Goal: Task Accomplishment & Management: Use online tool/utility

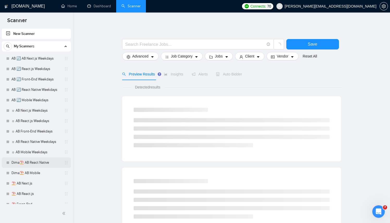
scroll to position [89, 0]
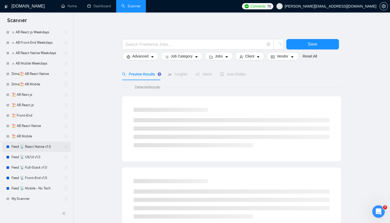
click at [39, 146] on link "Feed 📡 React Native v1.0" at bounding box center [35, 147] width 49 height 10
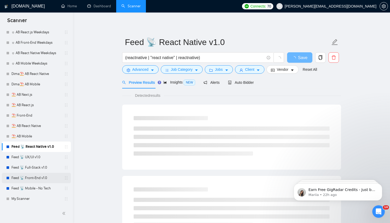
click at [40, 178] on link "Feed 📡 Front-End v1.0" at bounding box center [35, 178] width 49 height 10
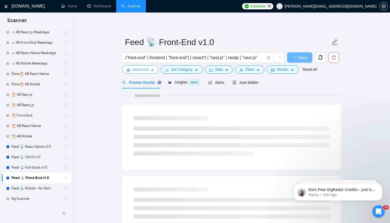
click at [133, 74] on form "Feed 📡 Front-End v1.0 ("front-end" | frontend | "front end") | (react*) | "next…" at bounding box center [231, 55] width 219 height 42
click at [136, 71] on span "Advanced" at bounding box center [140, 70] width 16 height 6
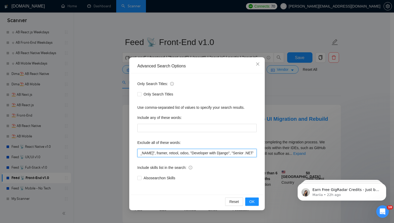
scroll to position [0, 250]
drag, startPoint x: 171, startPoint y: 155, endPoint x: 252, endPoint y: 154, distance: 81.2
click at [253, 155] on input "swift ,C# ,angular, "fix logic", "react native", réactif, wordpress, java, php,…" at bounding box center [196, 153] width 119 height 8
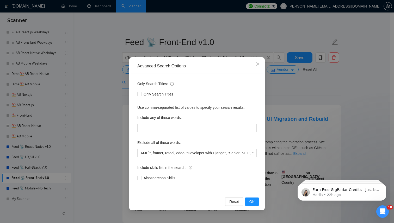
scroll to position [0, 0]
click at [274, 81] on div "Advanced Search Options Only Search Titles: Only Search Titles Use comma-separa…" at bounding box center [197, 111] width 394 height 223
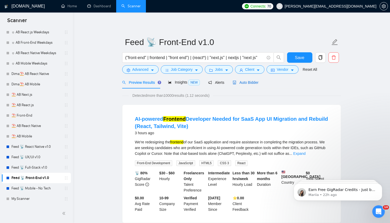
click at [254, 80] on span "Auto Bidder" at bounding box center [245, 82] width 26 height 4
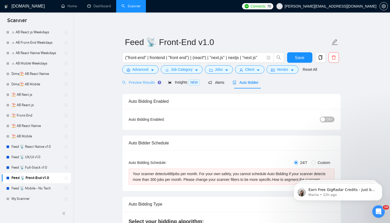
click at [138, 86] on div "Preview Results" at bounding box center [140, 82] width 37 height 12
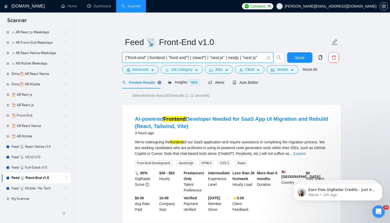
drag, startPoint x: 209, startPoint y: 58, endPoint x: 95, endPoint y: 61, distance: 114.3
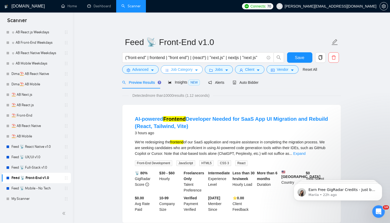
click at [191, 73] on button "Job Category" at bounding box center [182, 69] width 42 height 8
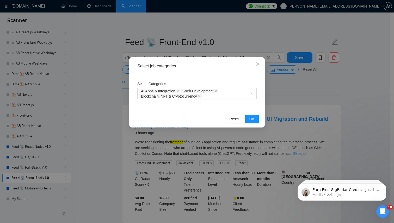
drag, startPoint x: 110, startPoint y: 87, endPoint x: 196, endPoint y: 77, distance: 86.8
click at [110, 87] on div "Select job categories Select Categories AI Apps & Integration Web Development B…" at bounding box center [197, 111] width 394 height 223
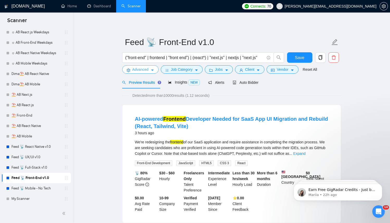
click at [149, 72] on button "Advanced" at bounding box center [140, 69] width 36 height 8
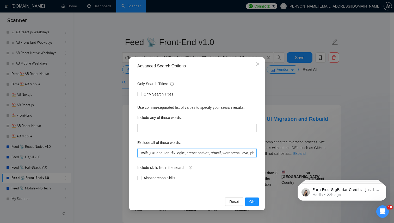
drag, startPoint x: 166, startPoint y: 153, endPoint x: 139, endPoint y: 154, distance: 27.6
click at [134, 153] on div "Only Search Titles: Only Search Titles Use comma-separated list of values to sp…" at bounding box center [197, 133] width 132 height 121
drag, startPoint x: 150, startPoint y: 155, endPoint x: 151, endPoint y: 164, distance: 9.1
click at [150, 155] on input "swift ,C# ,angular, "fix logic", "react native", réactif, wordpress, java, php,…" at bounding box center [196, 153] width 119 height 8
click at [154, 153] on input "swift ,C# ,angular, "fix logic", "react native", réactif, wordpress, java, php,…" at bounding box center [196, 153] width 119 height 8
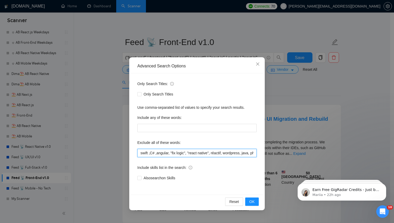
click at [151, 152] on input "swift ,C# ,angular, "fix logic", "react native", réactif, wordpress, java, php,…" at bounding box center [196, 153] width 119 height 8
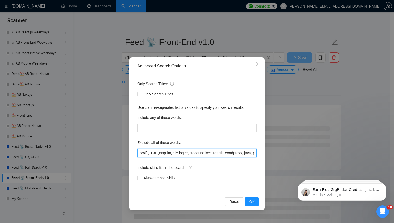
click at [161, 154] on input "swift, "C#" ,angular, "fix logic", "react native", réactif, wordpress, java, ph…" at bounding box center [196, 153] width 119 height 8
click at [160, 154] on input "swift, "C#" ,angular, "fix logic", "react native", réactif, wordpress, java, ph…" at bounding box center [196, 153] width 119 height 8
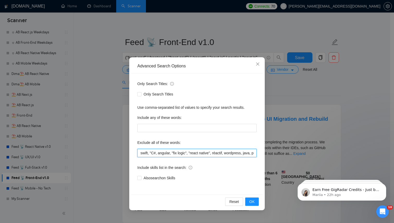
drag, startPoint x: 216, startPoint y: 154, endPoint x: 227, endPoint y: 154, distance: 11.5
click at [227, 154] on input "swift, "C#, angular, "fix logic", "react native", réactif, wordpress, java, php…" at bounding box center [196, 153] width 119 height 8
click at [231, 155] on input "swift, "C#, angular, "fix logic", "react native", réactif, wordpress, java, php…" at bounding box center [196, 153] width 119 height 8
type input "swift, "C#, angular, "fix logic", "react native", réactif, wordpress, java, php…"
click at [248, 207] on div "Reset OK" at bounding box center [197, 202] width 132 height 14
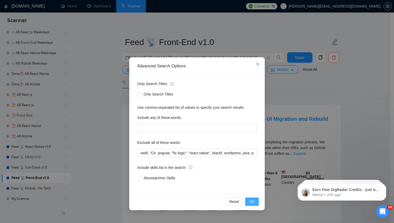
click at [251, 205] on button "OK" at bounding box center [252, 202] width 14 height 8
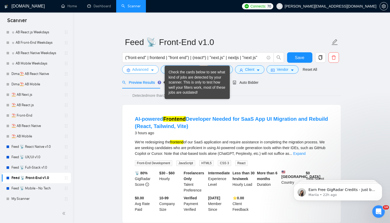
click at [145, 69] on span "Advanced" at bounding box center [140, 70] width 16 height 6
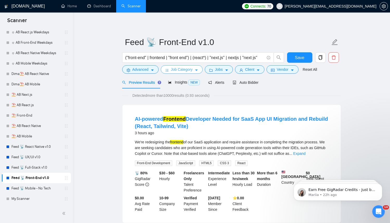
click at [175, 70] on span "Job Category" at bounding box center [182, 70] width 22 height 6
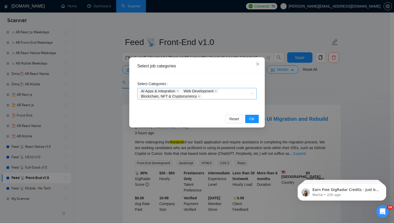
click at [242, 96] on div "AI Apps & Integration Web Development Blockchain, NFT & Cryptocurrency" at bounding box center [193, 94] width 111 height 10
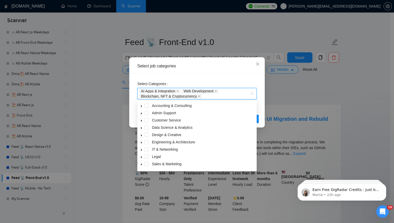
scroll to position [21, 0]
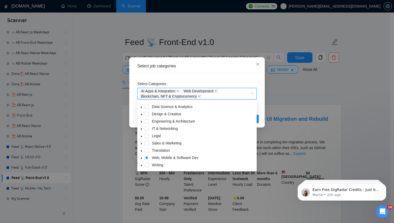
click at [142, 158] on icon "caret-down" at bounding box center [141, 158] width 3 height 3
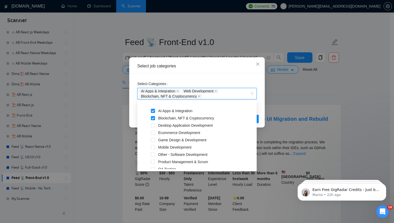
scroll to position [108, 0]
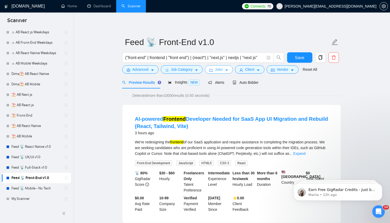
click at [216, 71] on button "Jobs" at bounding box center [219, 69] width 28 height 8
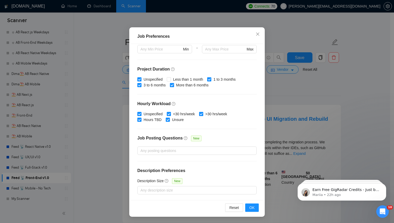
scroll to position [4, 0]
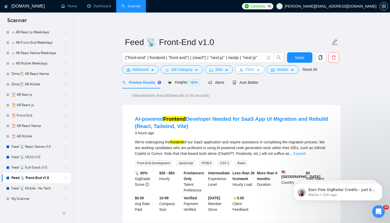
click at [250, 71] on span "Client" at bounding box center [249, 70] width 9 height 6
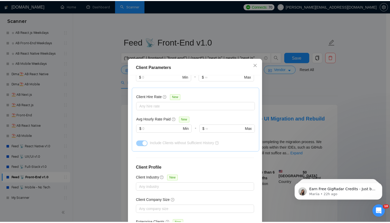
scroll to position [183, 0]
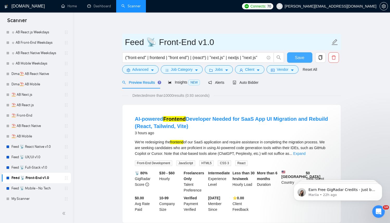
click at [298, 55] on span "Save" at bounding box center [299, 57] width 9 height 7
